Goal: Task Accomplishment & Management: Use online tool/utility

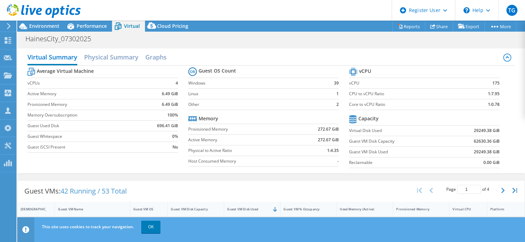
select select "USD"
click at [310, 48] on div "Virtual Summary Physical Summary Graphs Average Virtual Machine vCPUs 4 Active …" at bounding box center [270, 111] width 507 height 132
click at [43, 23] on span "Environment" at bounding box center [44, 26] width 30 height 7
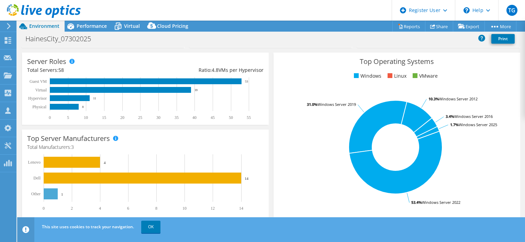
scroll to position [106, 0]
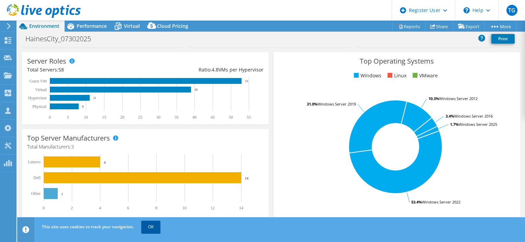
click at [154, 220] on link "OK" at bounding box center [150, 226] width 19 height 12
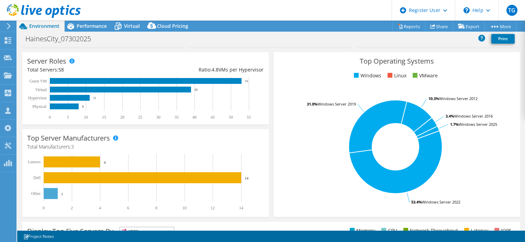
click at [278, 133] on rect at bounding box center [394, 147] width 233 height 120
